Goal: Task Accomplishment & Management: Use online tool/utility

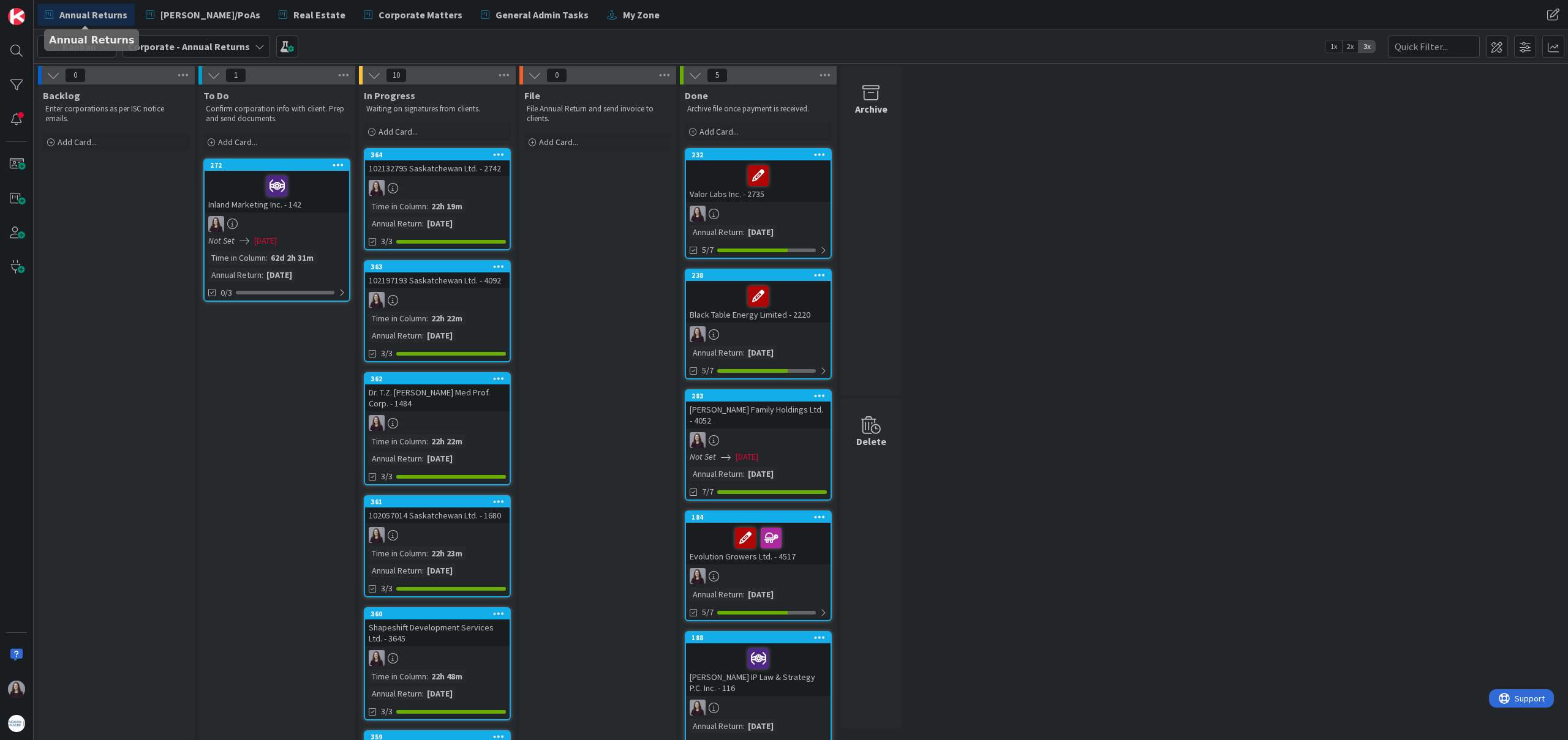
click at [640, 23] on div "Annual Returns [PERSON_NAME]/PoAs Real Estate Corporate Matters General Admin T…" at bounding box center [568, 14] width 1062 height 22
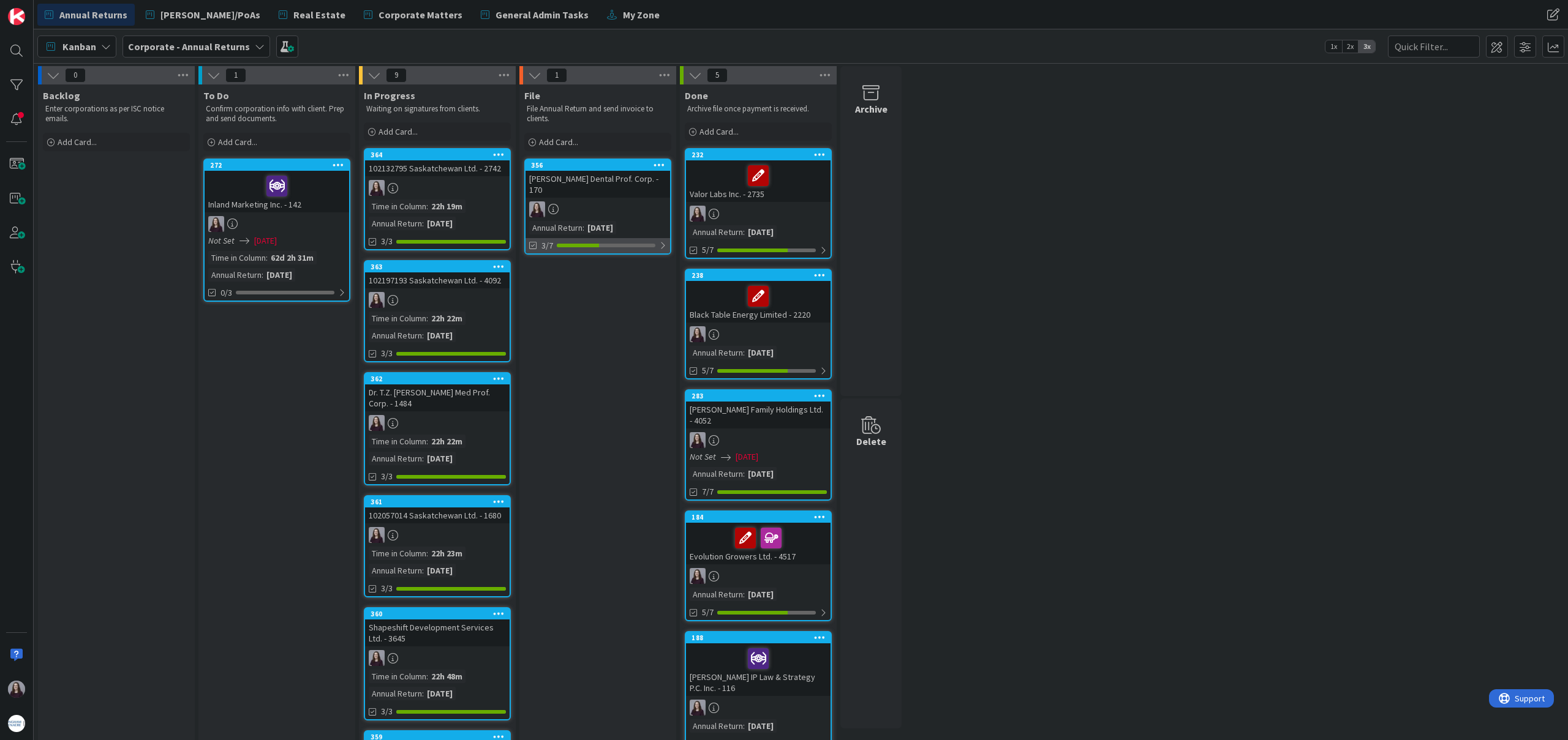
click at [661, 245] on div at bounding box center [663, 245] width 7 height 10
click at [534, 273] on icon at bounding box center [534, 275] width 10 height 10
click at [534, 275] on icon at bounding box center [534, 275] width 10 height 10
click at [536, 273] on icon at bounding box center [534, 275] width 10 height 10
click at [533, 291] on icon at bounding box center [534, 292] width 10 height 10
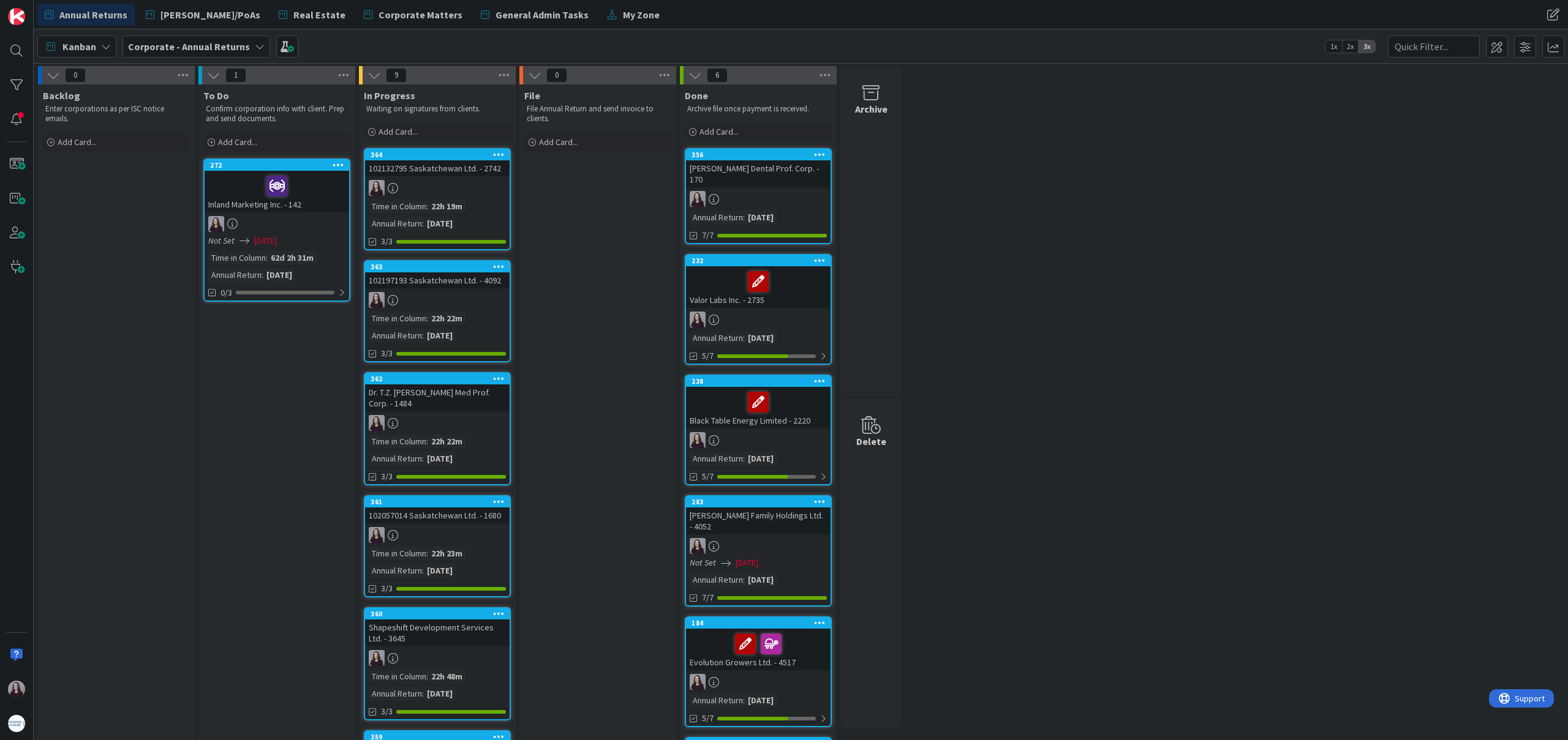
drag, startPoint x: 623, startPoint y: 158, endPoint x: 557, endPoint y: 0, distance: 171.2
click at [656, 234] on div "3/7" at bounding box center [598, 234] width 145 height 15
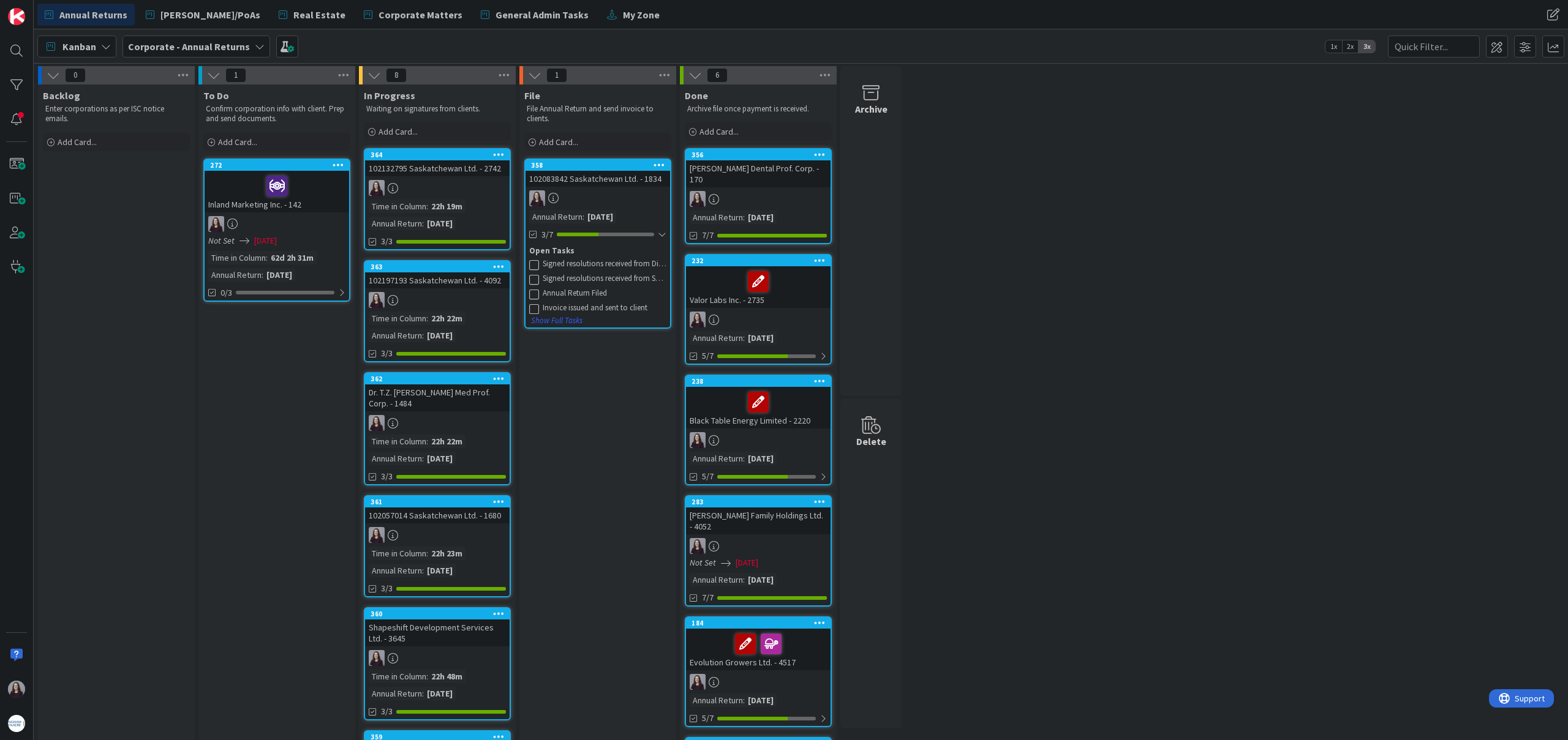
drag, startPoint x: 532, startPoint y: 259, endPoint x: 534, endPoint y: 267, distance: 8.2
click at [532, 260] on icon at bounding box center [534, 264] width 10 height 10
click at [534, 268] on icon at bounding box center [534, 264] width 10 height 10
click at [663, 229] on div "5/7" at bounding box center [598, 234] width 145 height 15
click at [664, 230] on div at bounding box center [663, 234] width 7 height 10
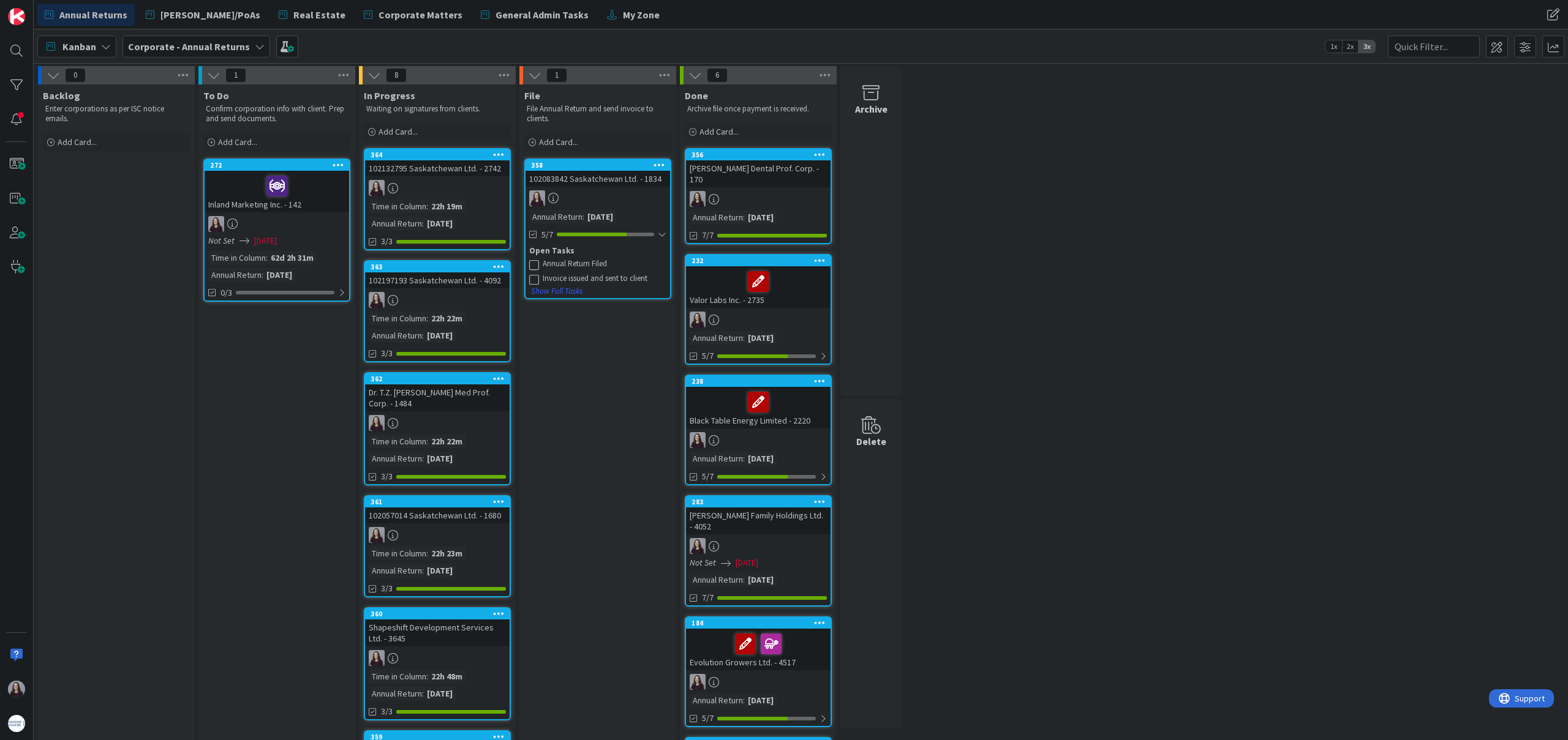
click at [531, 263] on icon at bounding box center [534, 264] width 10 height 10
click at [534, 282] on icon at bounding box center [534, 281] width 10 height 10
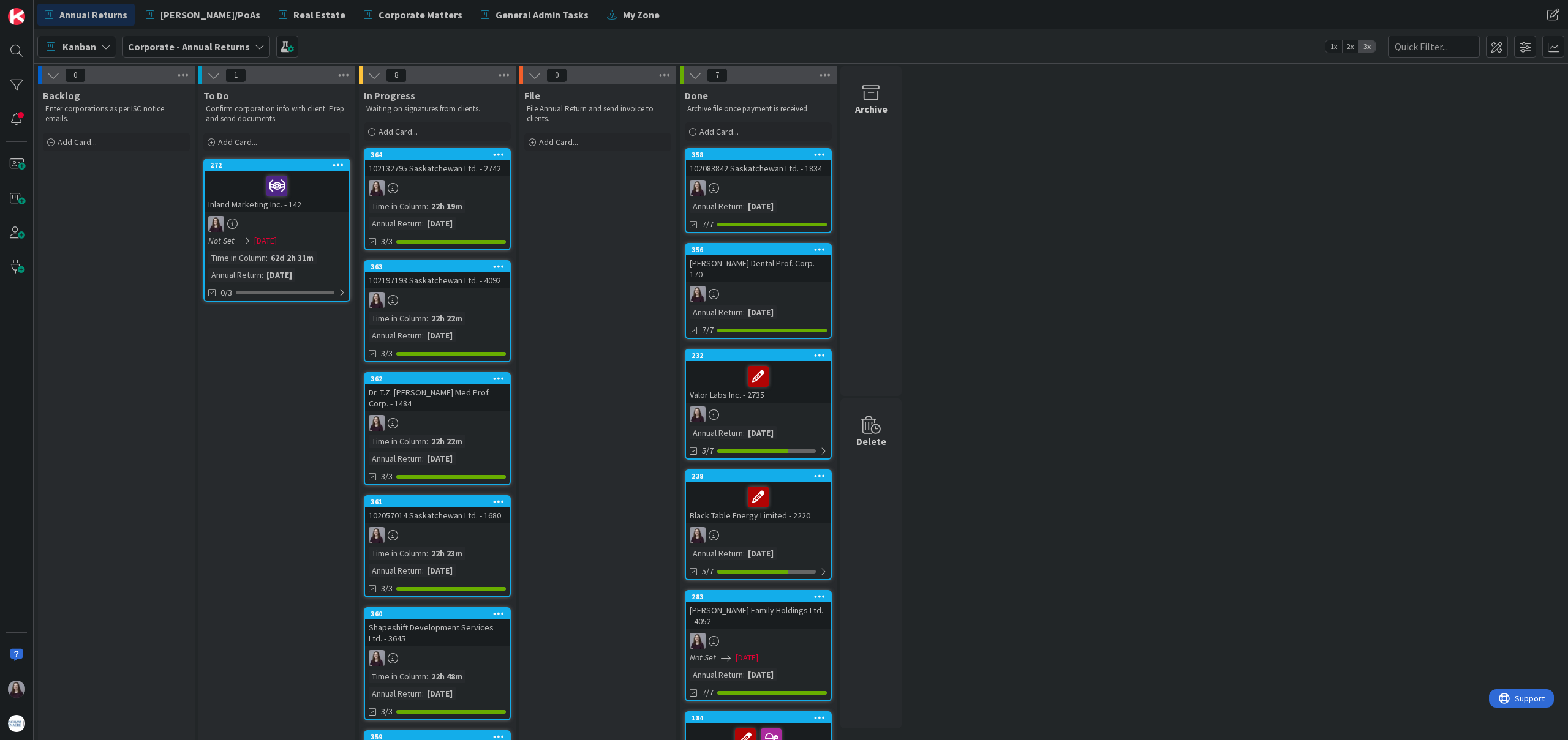
drag, startPoint x: 619, startPoint y: 167, endPoint x: 209, endPoint y: 3, distance: 441.6
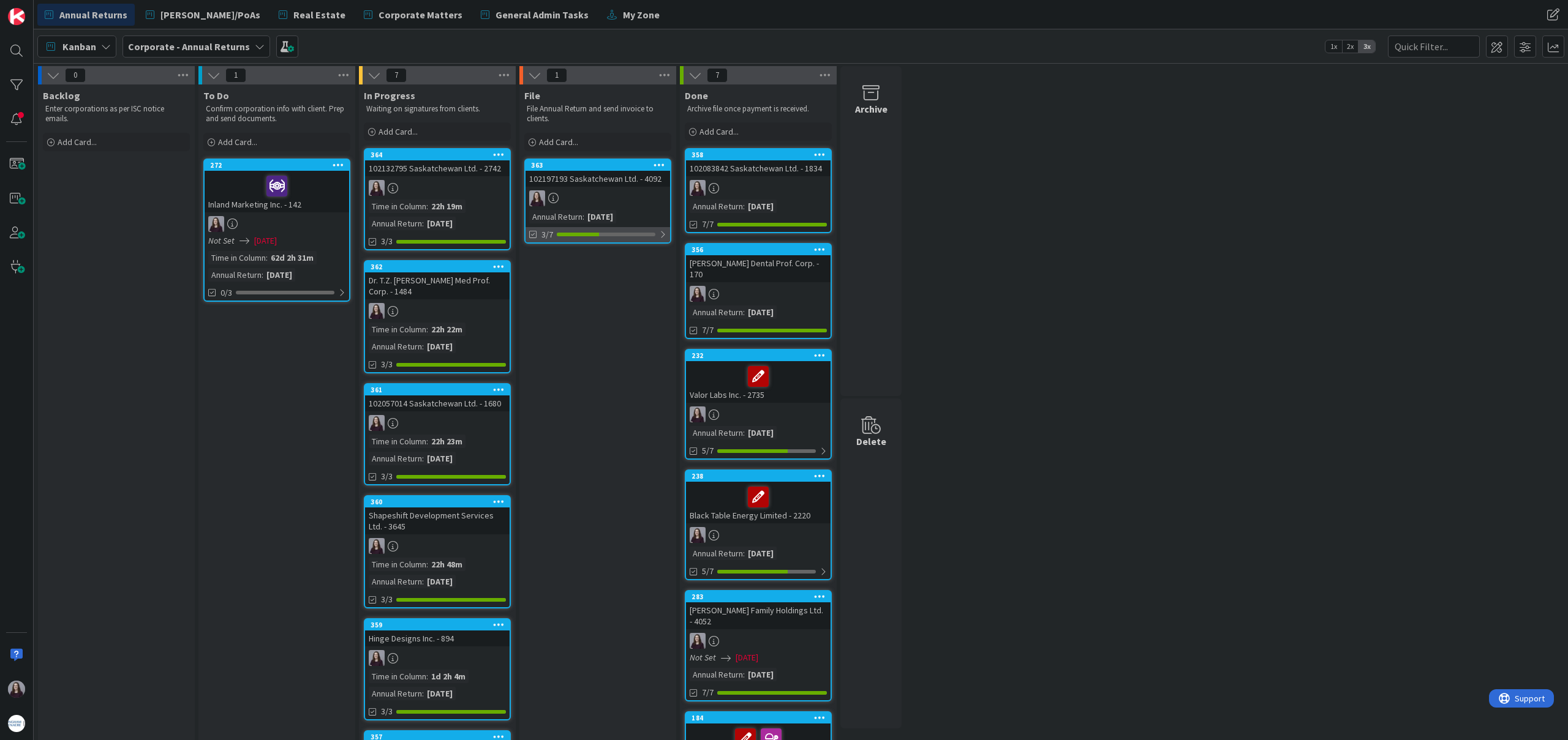
click at [652, 234] on div at bounding box center [606, 234] width 99 height 4
click at [583, 263] on div "Signed resolutions received from Directors" at bounding box center [604, 263] width 124 height 10
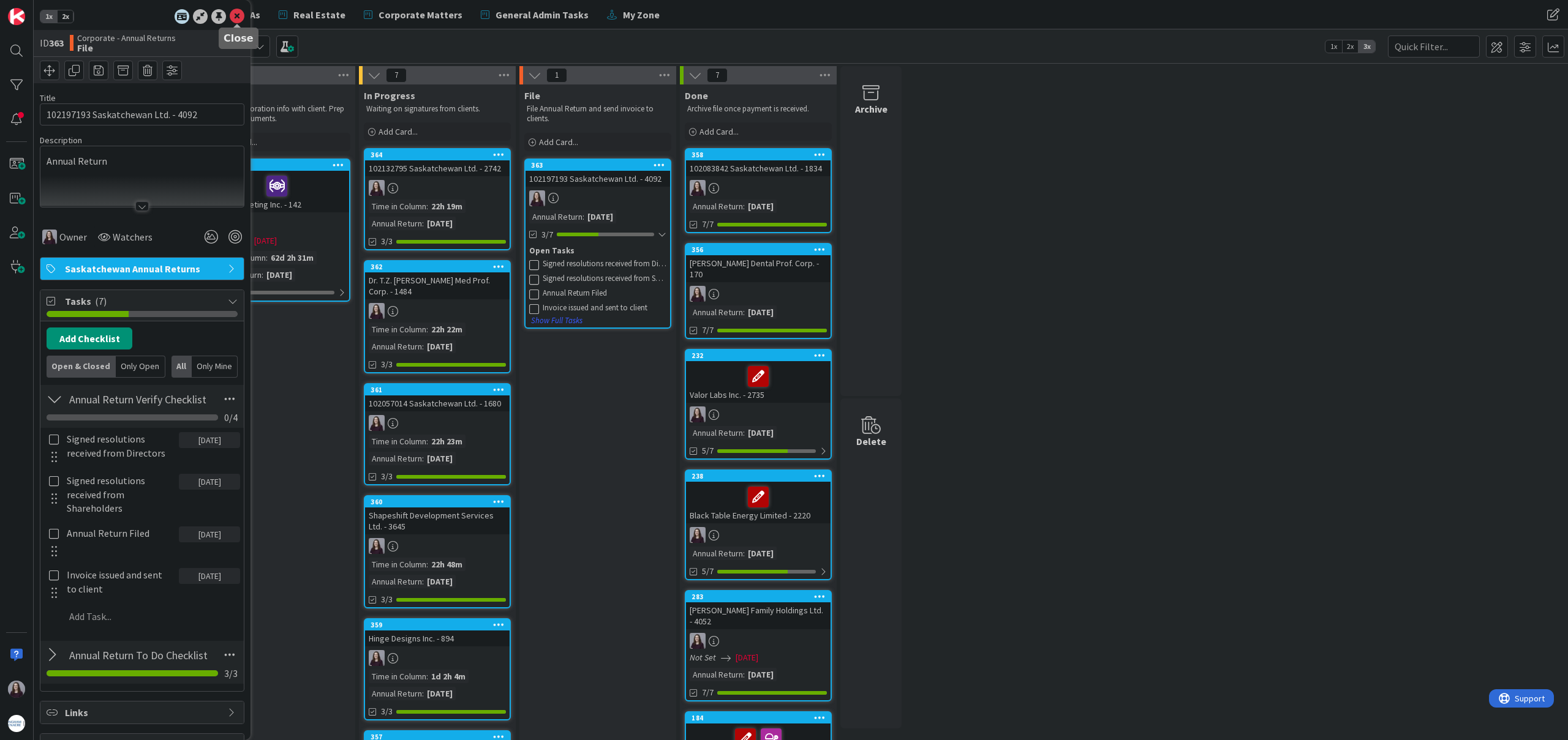
click at [231, 16] on icon at bounding box center [237, 16] width 15 height 15
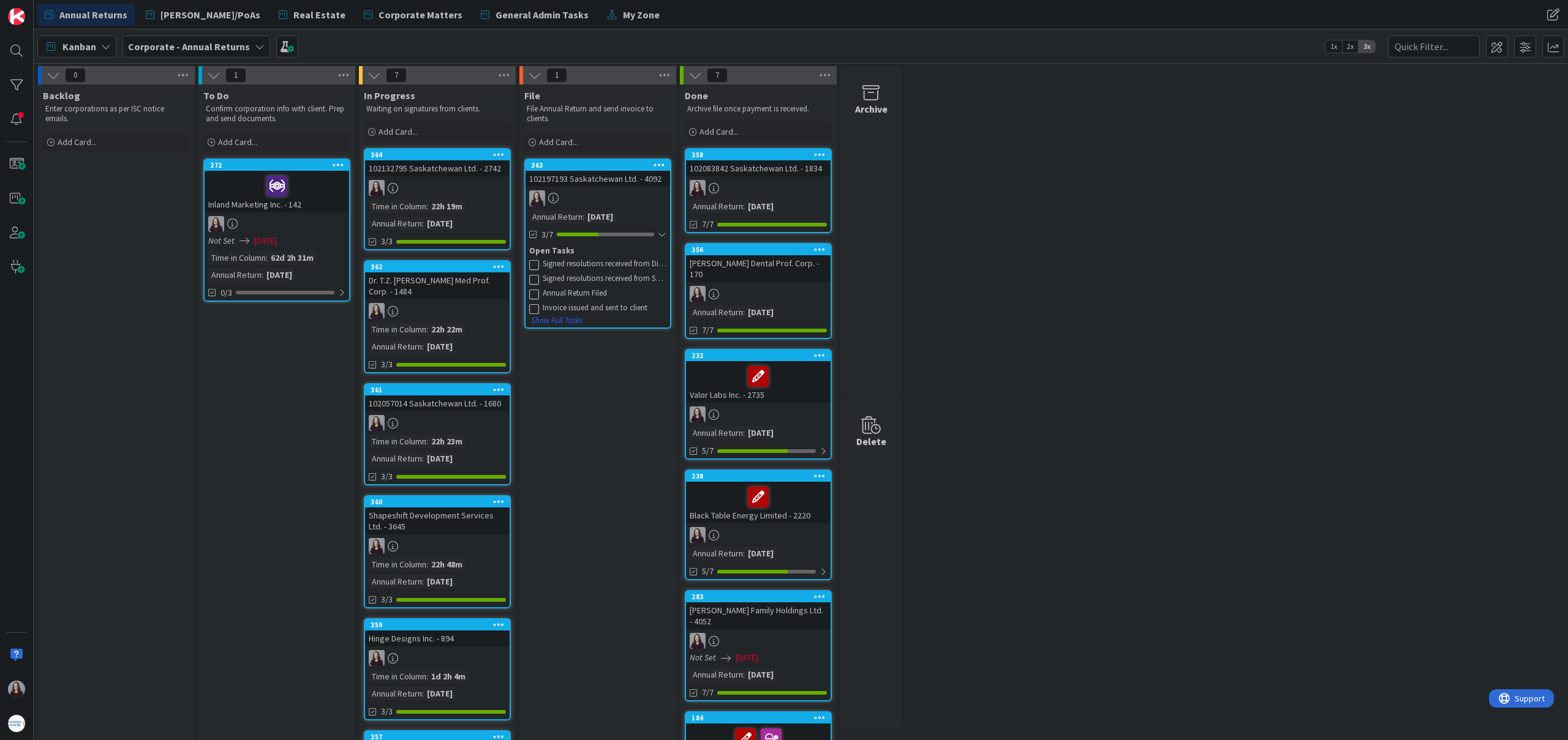
click at [532, 261] on icon at bounding box center [534, 264] width 10 height 10
click at [533, 265] on icon at bounding box center [534, 264] width 10 height 10
click at [534, 261] on icon at bounding box center [534, 264] width 10 height 10
click at [534, 264] on icon at bounding box center [534, 264] width 10 height 10
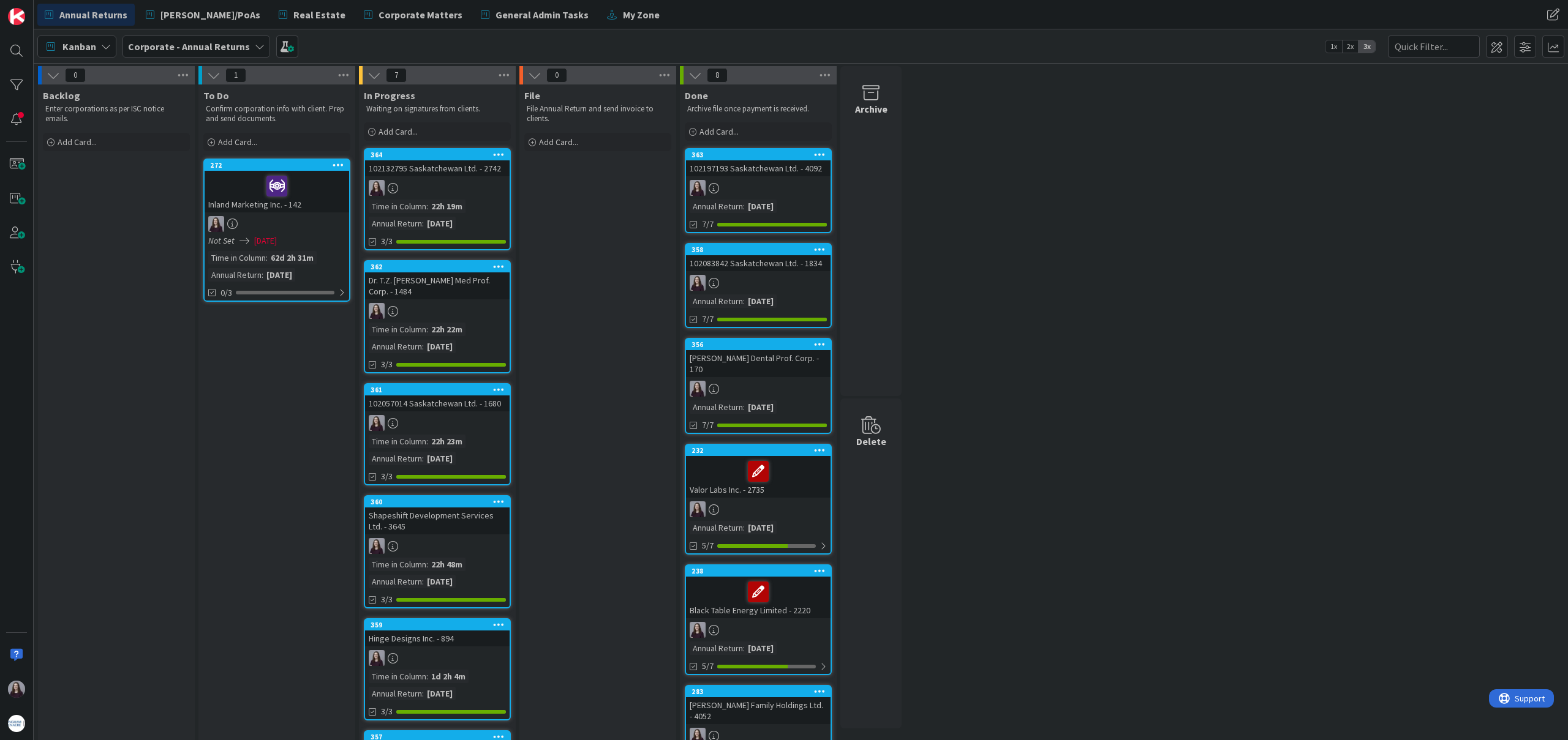
drag, startPoint x: 601, startPoint y: 162, endPoint x: 820, endPoint y: 728, distance: 606.9
